Goal: Use online tool/utility: Utilize a website feature to perform a specific function

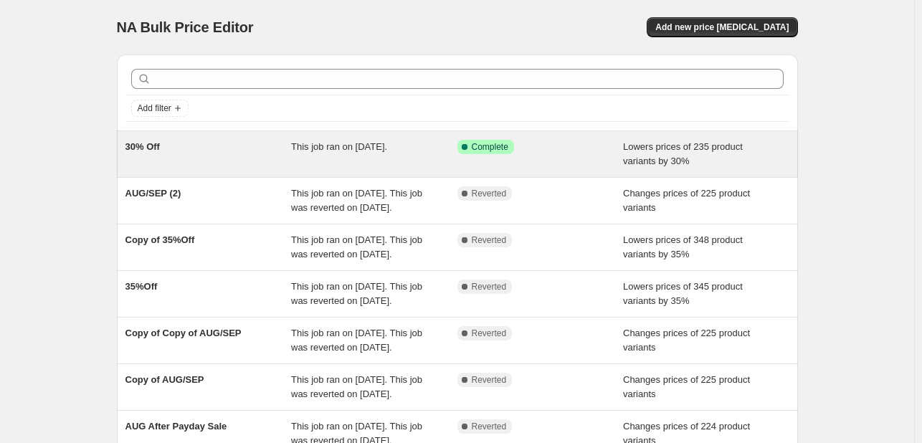
click at [214, 147] on div "30% Off" at bounding box center [208, 154] width 166 height 29
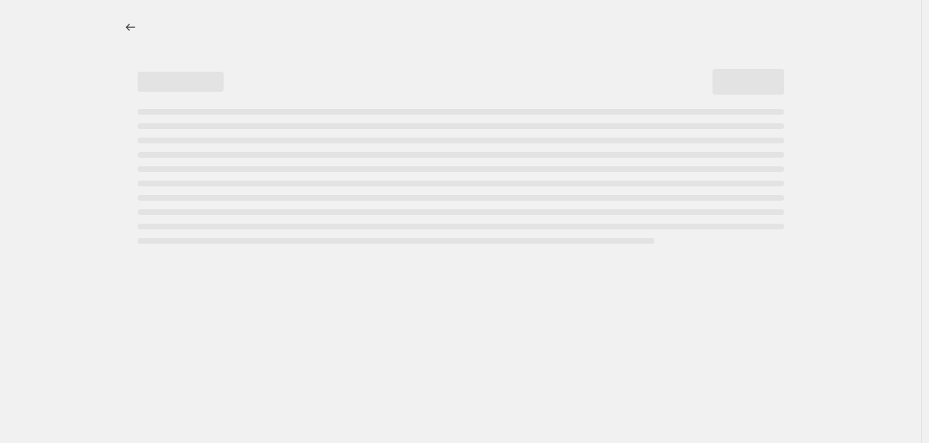
select select "percentage"
select select "tag"
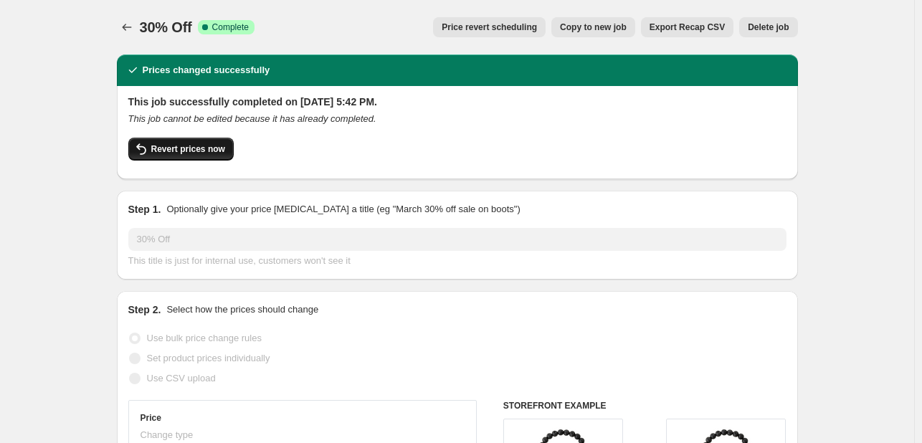
click at [175, 148] on span "Revert prices now" at bounding box center [188, 148] width 74 height 11
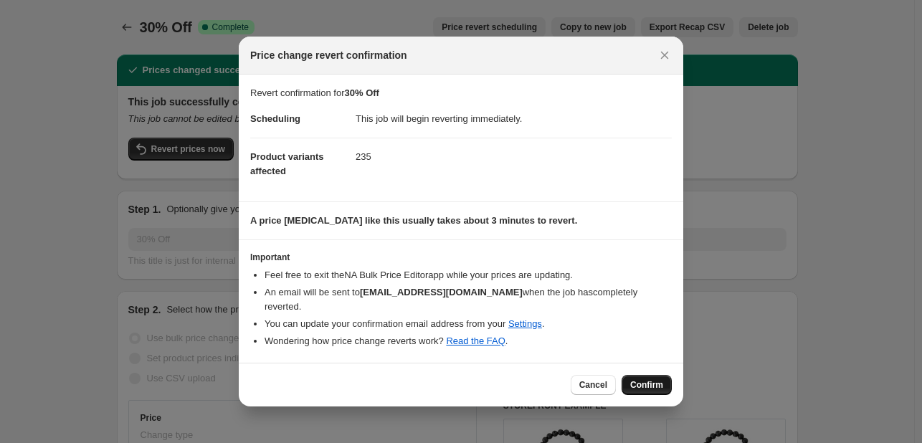
click at [635, 379] on span "Confirm" at bounding box center [646, 384] width 33 height 11
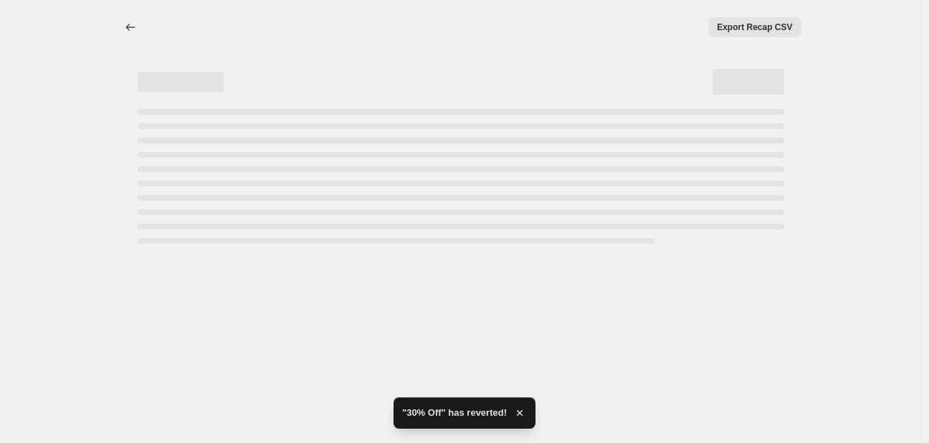
select select "percentage"
select select "tag"
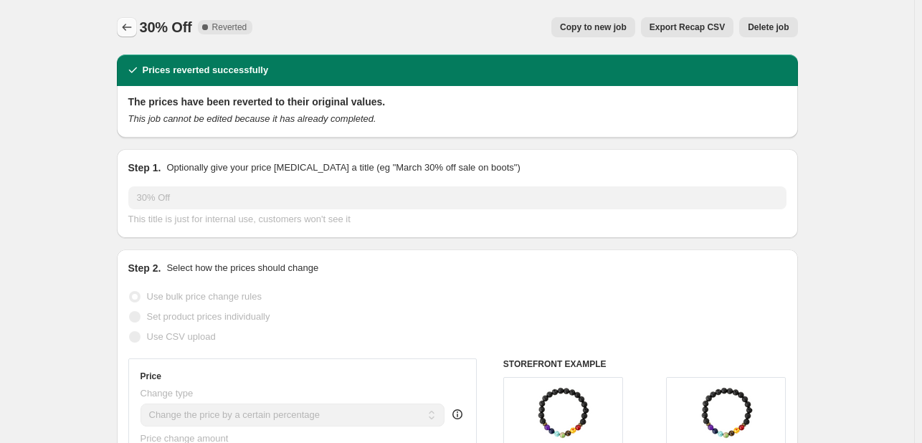
click at [132, 33] on icon "Price change jobs" at bounding box center [127, 27] width 14 height 14
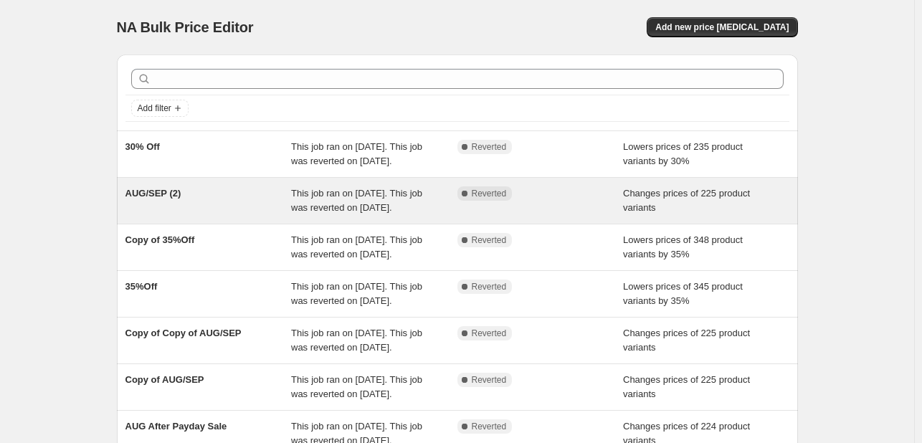
click at [204, 213] on div "AUG/SEP (2)" at bounding box center [208, 200] width 166 height 29
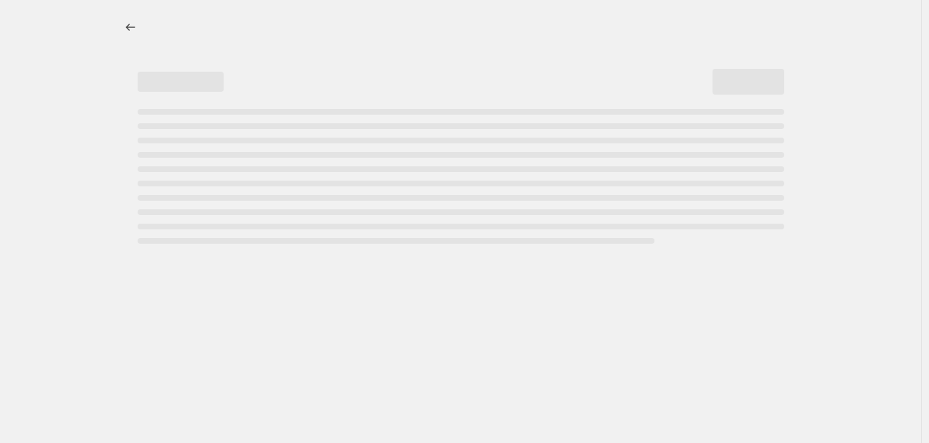
select select "tag"
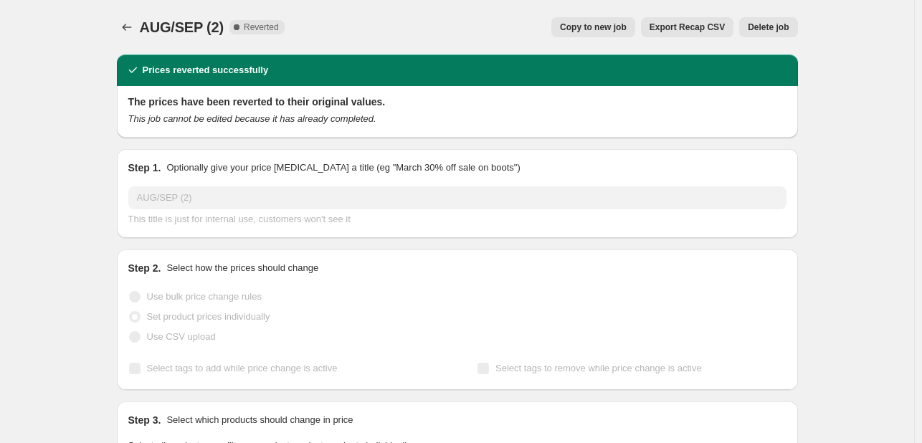
click at [610, 21] on button "Copy to new job" at bounding box center [593, 27] width 84 height 20
select select "tag"
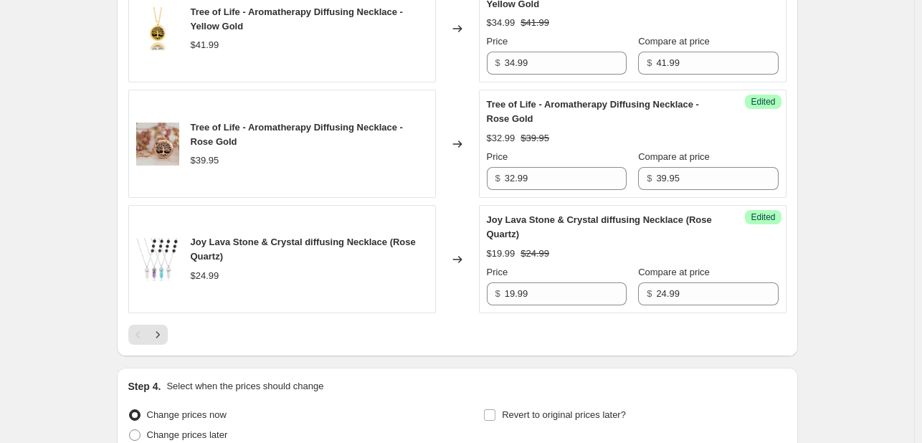
scroll to position [2673, 0]
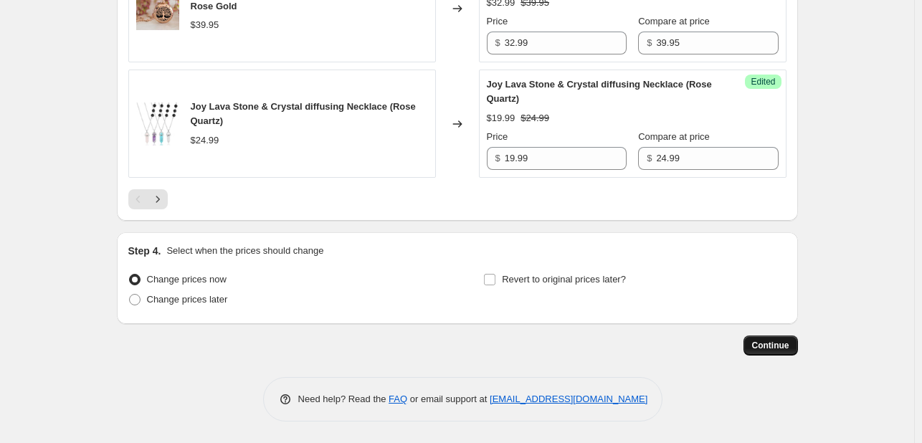
click at [771, 344] on span "Continue" at bounding box center [770, 345] width 37 height 11
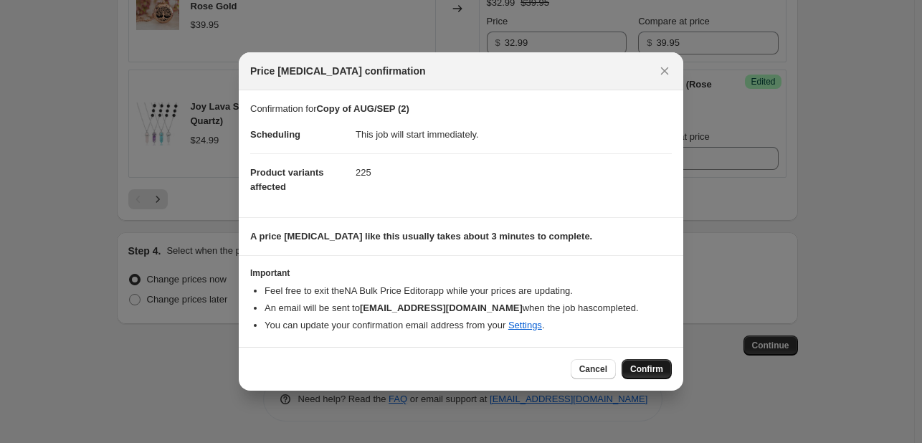
click at [642, 364] on span "Confirm" at bounding box center [646, 369] width 33 height 11
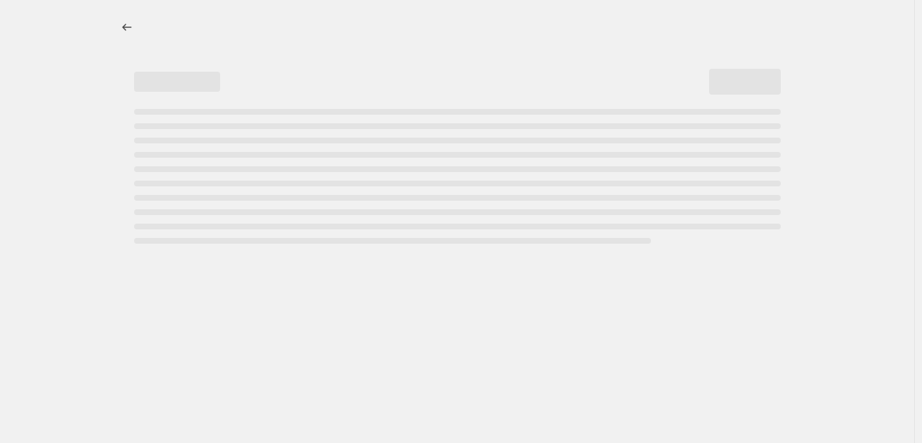
select select "tag"
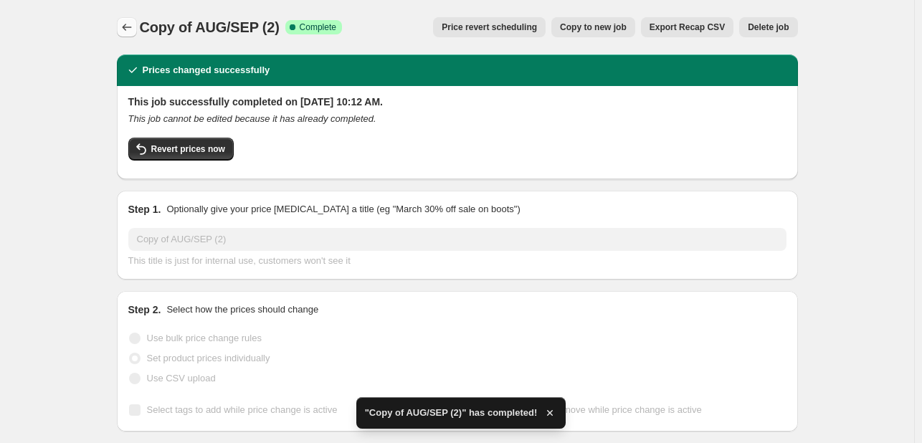
click at [134, 21] on icon "Price change jobs" at bounding box center [127, 27] width 14 height 14
